Goal: Task Accomplishment & Management: Complete application form

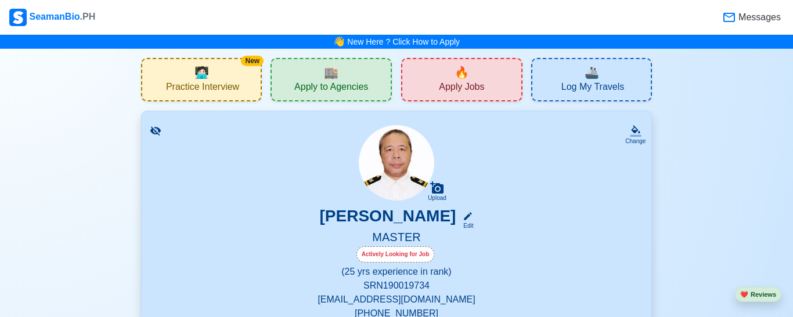
drag, startPoint x: 718, startPoint y: 88, endPoint x: 728, endPoint y: 76, distance: 15.3
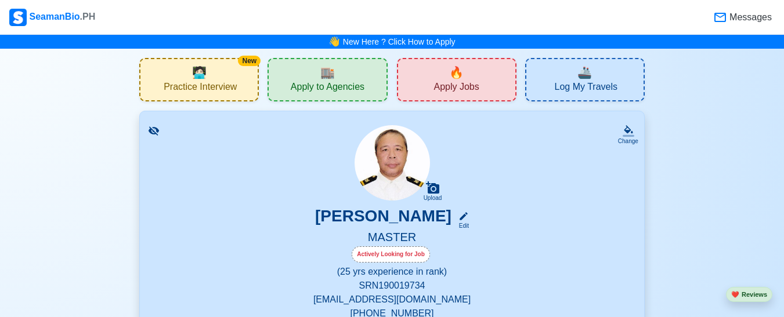
click at [488, 81] on div "🔥 Apply Jobs" at bounding box center [457, 80] width 120 height 44
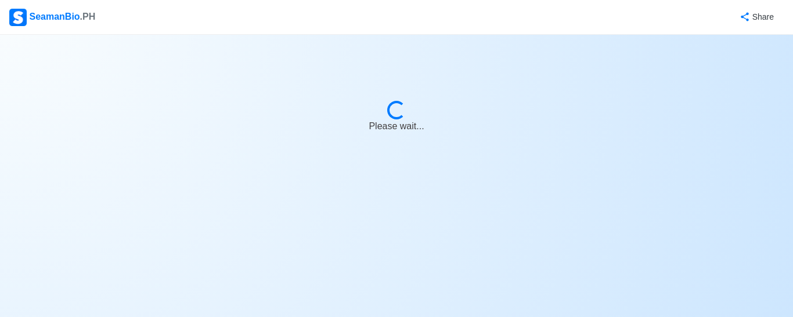
select select "Master"
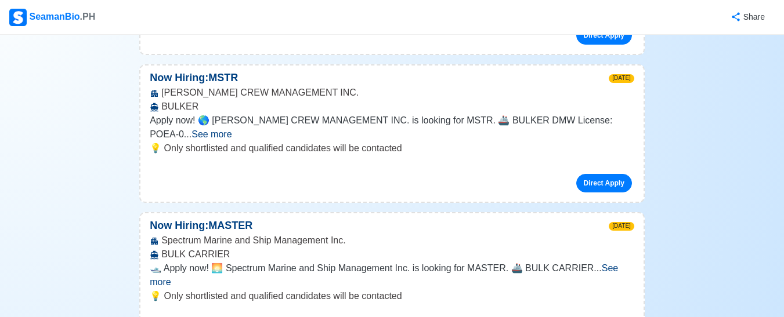
scroll to position [588, 0]
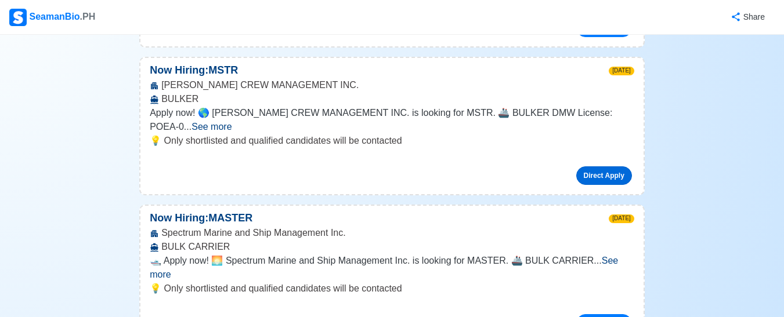
click at [610, 167] on link "Direct Apply" at bounding box center [604, 176] width 56 height 19
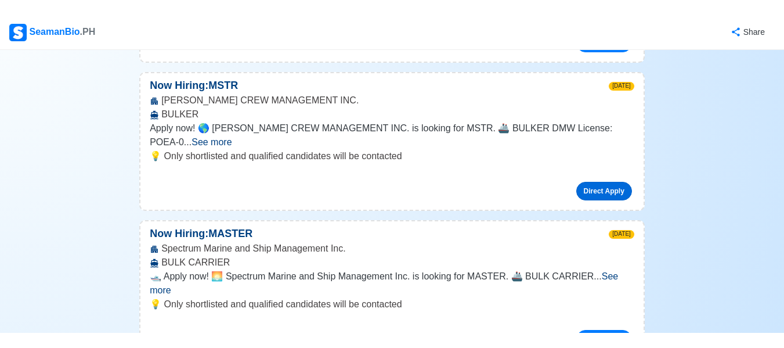
scroll to position [536, 0]
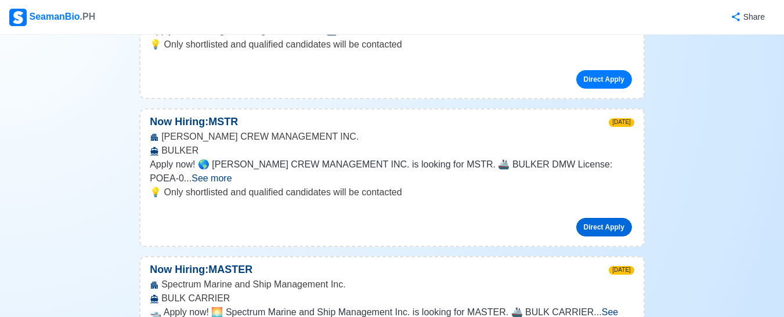
click at [609, 218] on link "Direct Apply" at bounding box center [604, 227] width 56 height 19
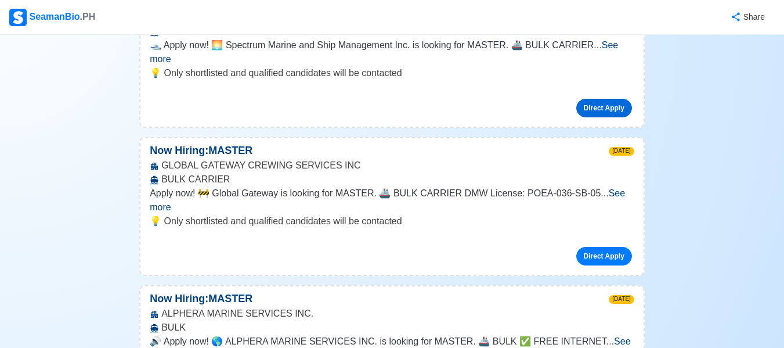
scroll to position [815, 0]
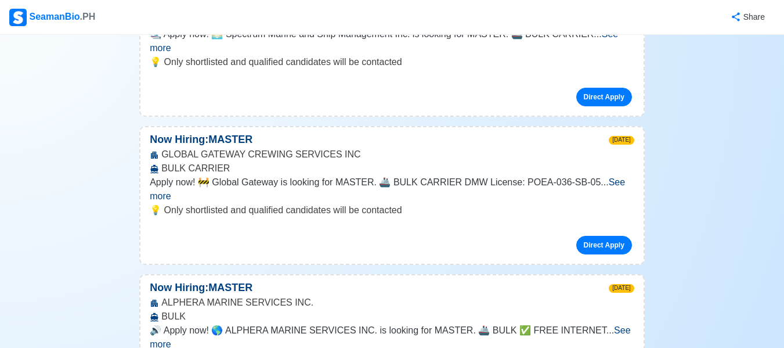
click at [620, 317] on span "See more" at bounding box center [390, 337] width 480 height 24
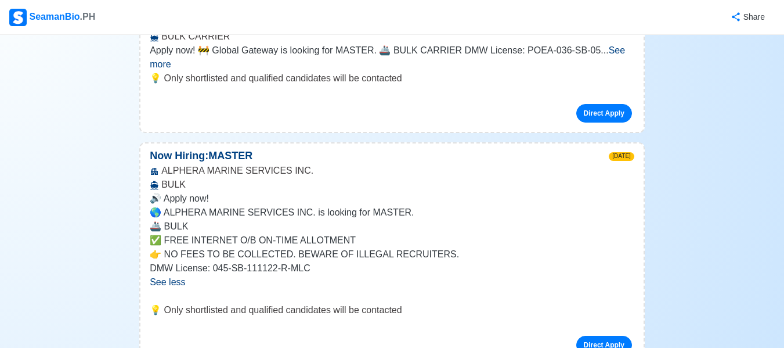
scroll to position [970, 0]
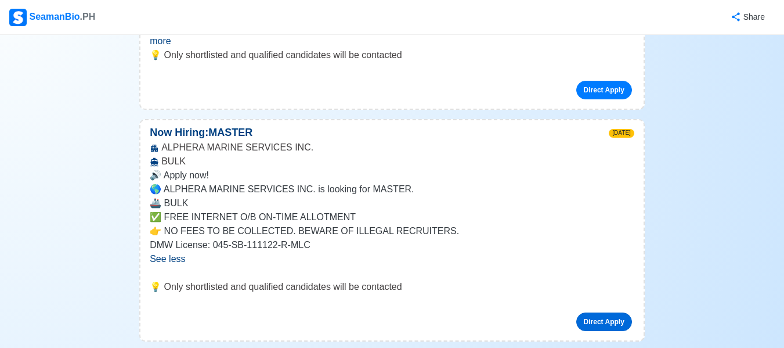
click at [615, 312] on link "Direct Apply" at bounding box center [604, 321] width 56 height 19
click at [369, 10] on div "Share" at bounding box center [435, 17] width 678 height 32
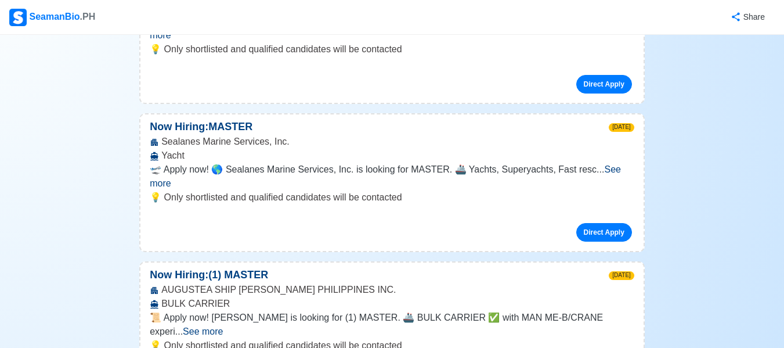
scroll to position [1674, 0]
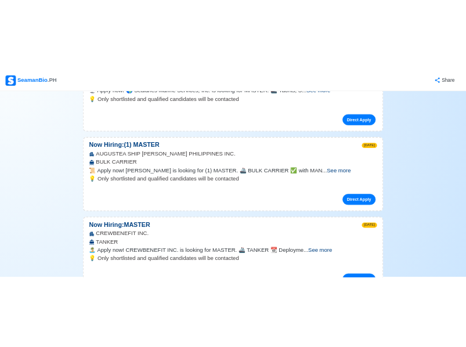
scroll to position [1563, 0]
